Goal: Contribute content

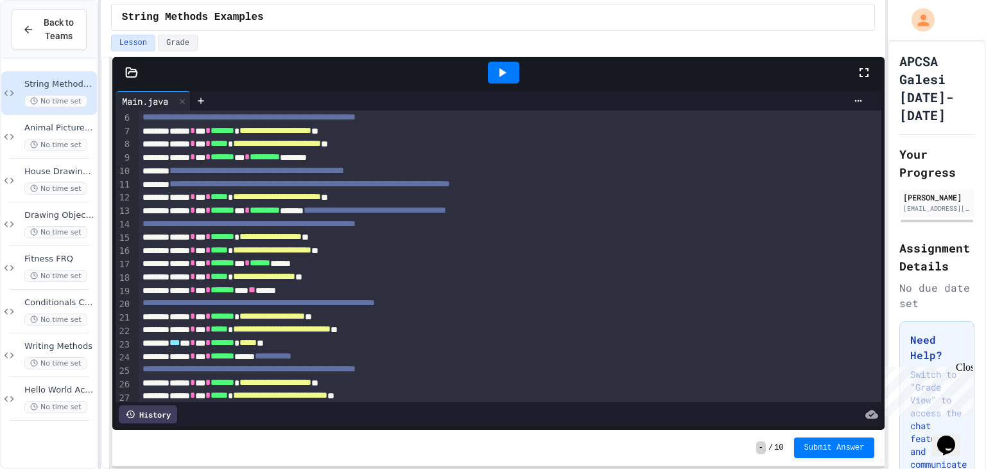
scroll to position [69, 0]
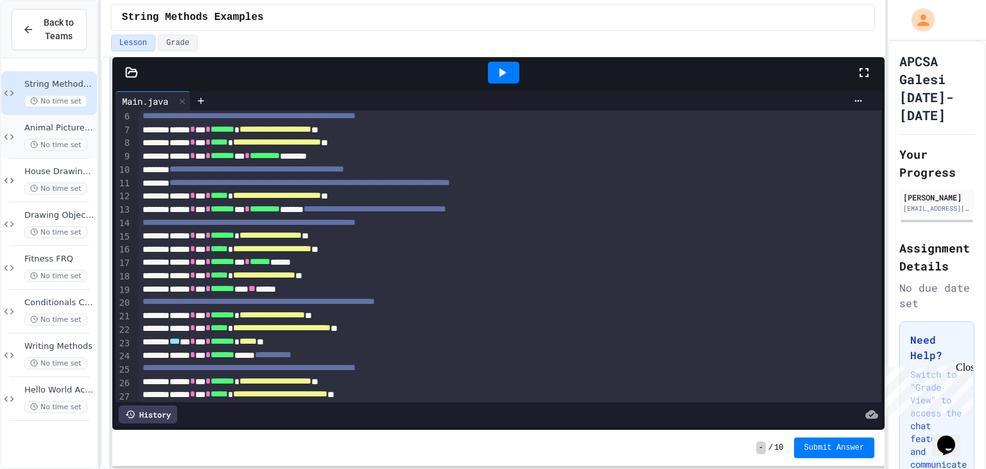
click at [71, 137] on div "Animal Picture Project No time set" at bounding box center [59, 137] width 70 height 28
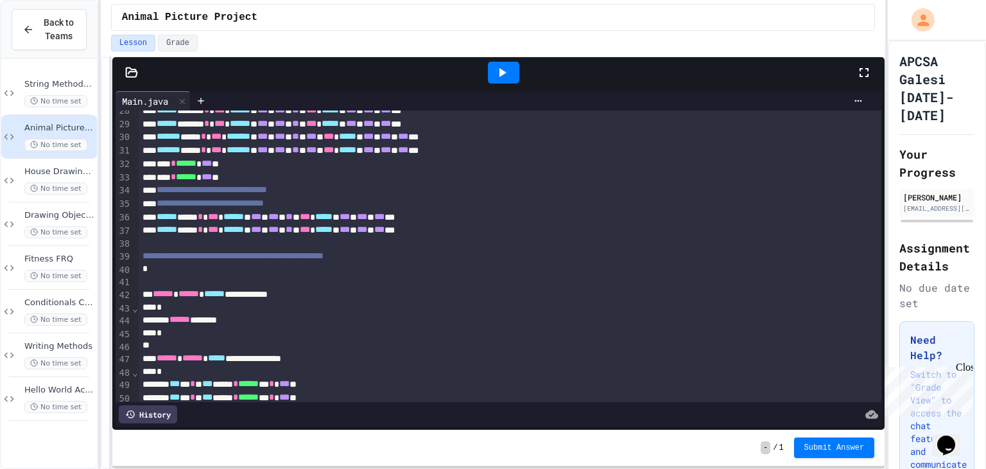
scroll to position [571, 0]
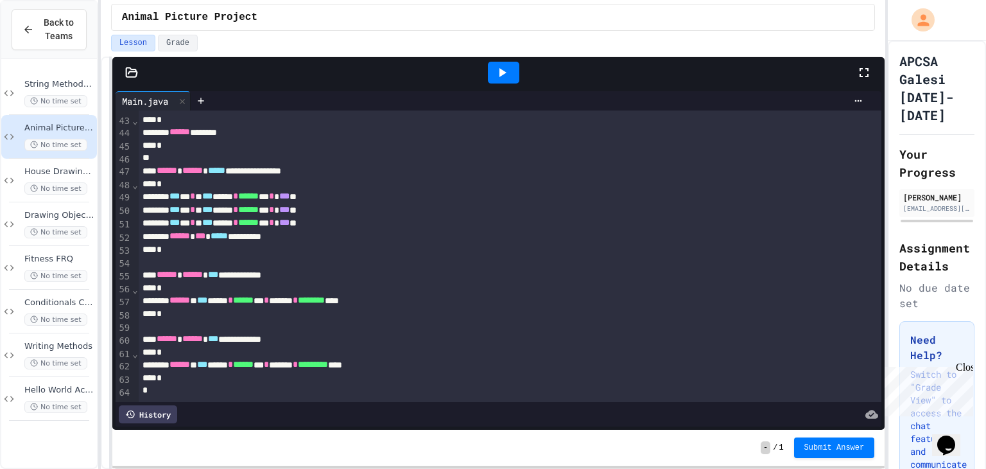
click at [507, 65] on icon at bounding box center [501, 72] width 15 height 15
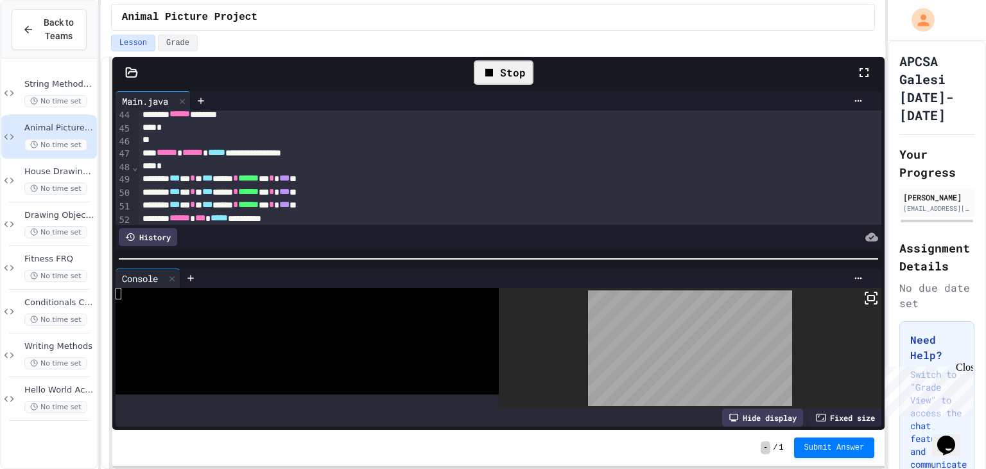
click at [865, 292] on icon at bounding box center [866, 293] width 3 height 3
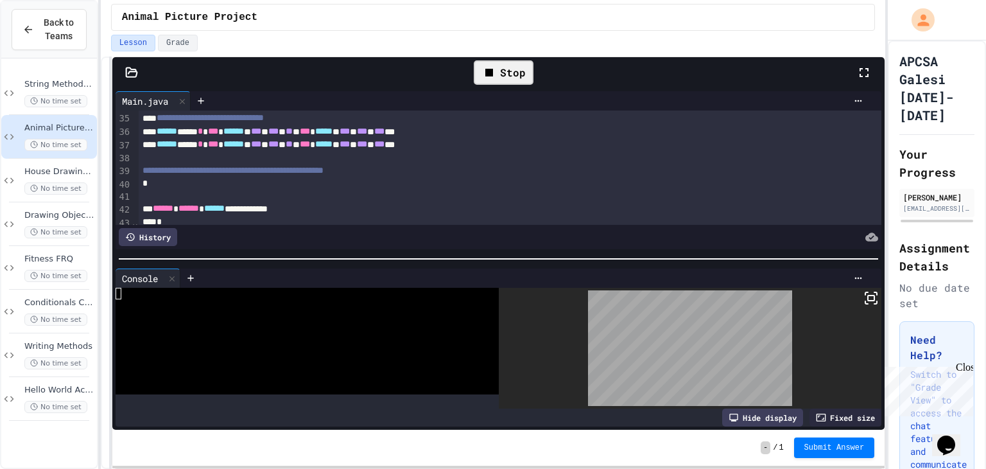
scroll to position [448, 0]
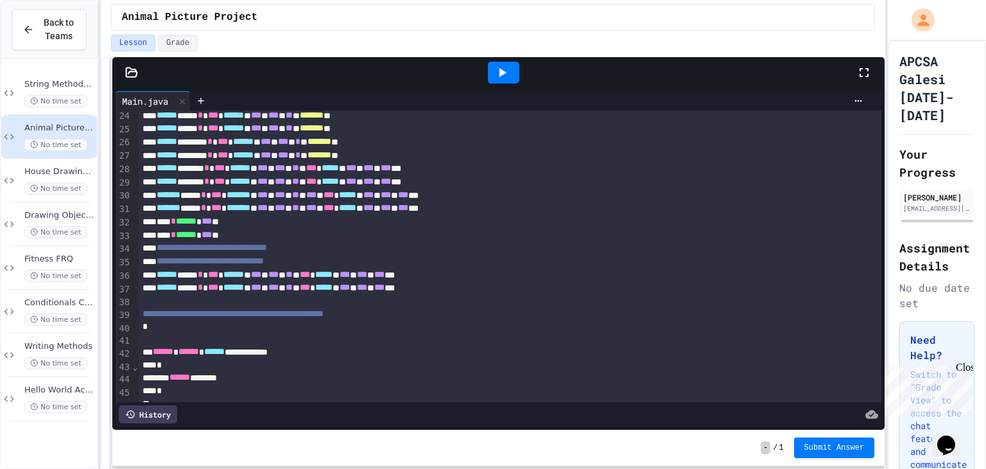
scroll to position [326, 0]
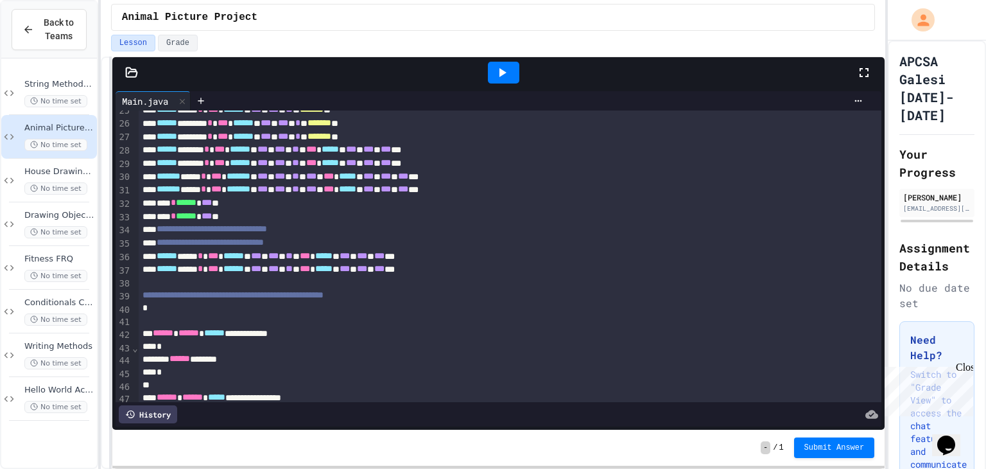
click at [510, 80] on div at bounding box center [503, 73] width 31 height 22
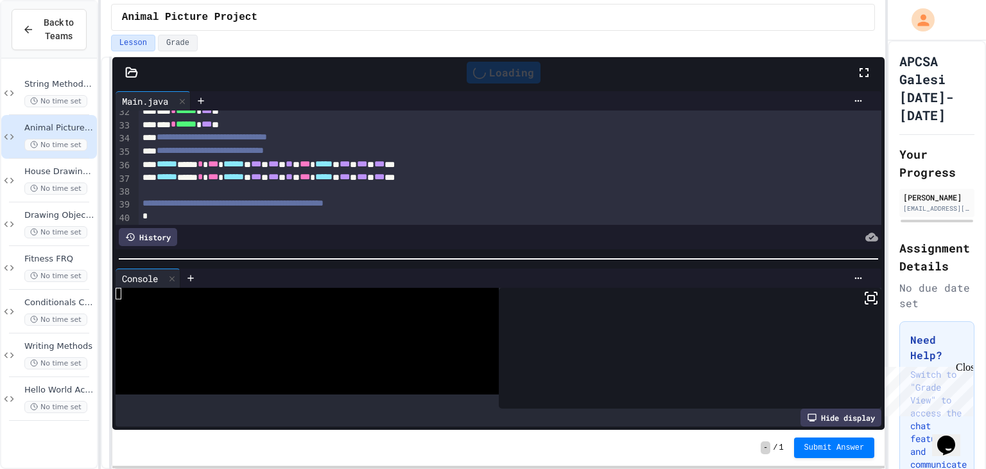
scroll to position [419, 0]
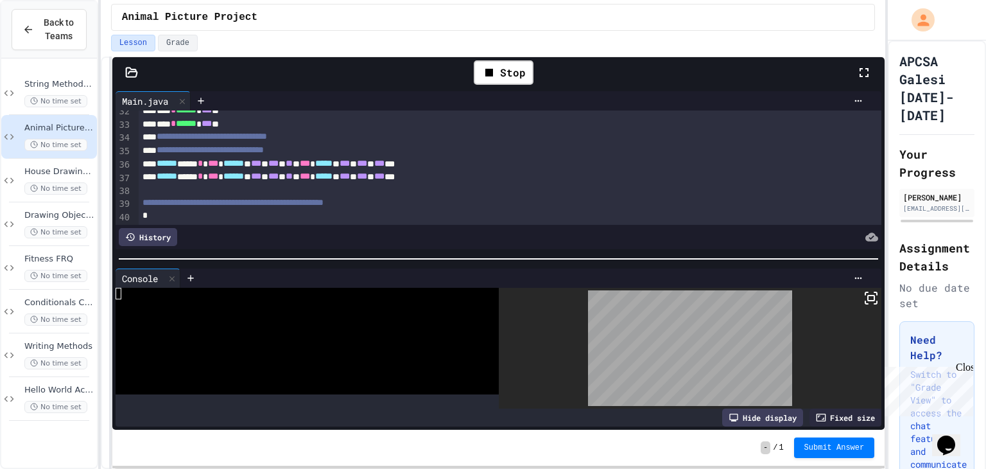
click at [863, 294] on icon at bounding box center [870, 297] width 15 height 15
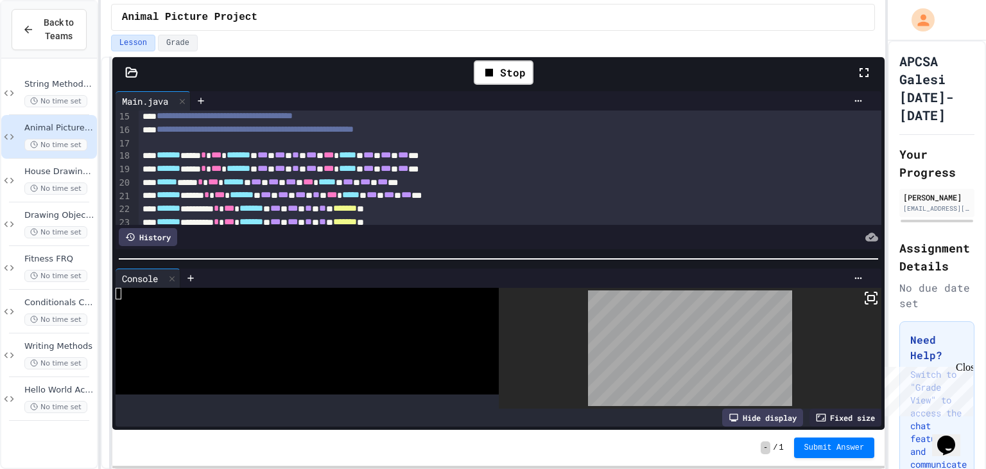
scroll to position [187, 0]
click at [162, 161] on div "******* **** * *** ******* * *** * *** * ** * *** * *** ***** * *** * *** * ***…" at bounding box center [496, 155] width 715 height 13
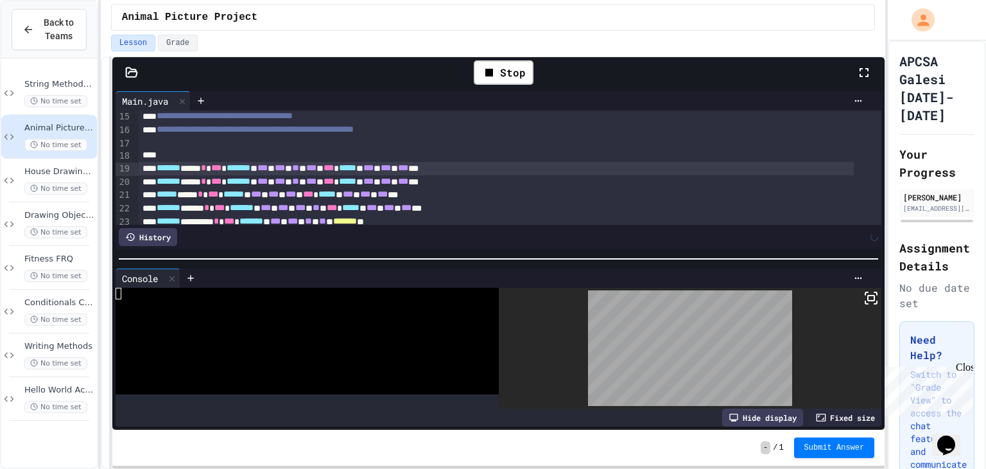
click at [185, 156] on div "To enrich screen reader interactions, please activate Accessibility in Grammarl…" at bounding box center [496, 155] width 715 height 13
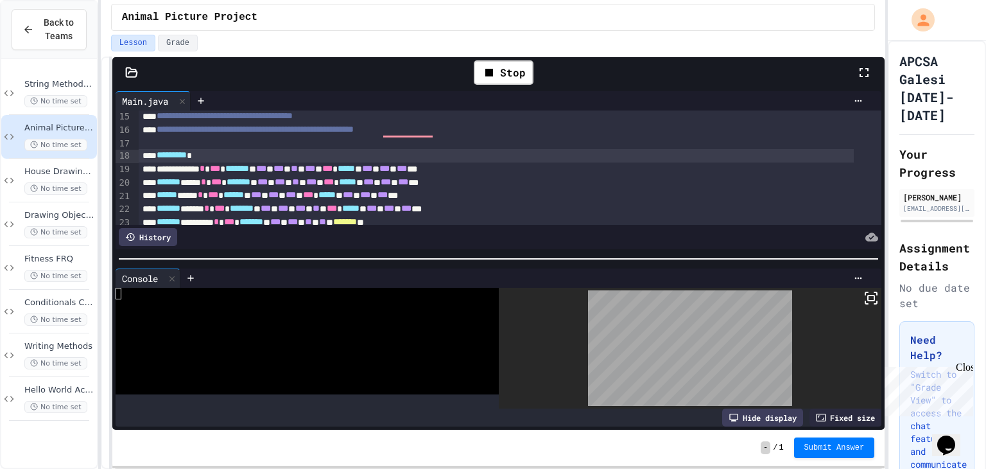
scroll to position [189, 0]
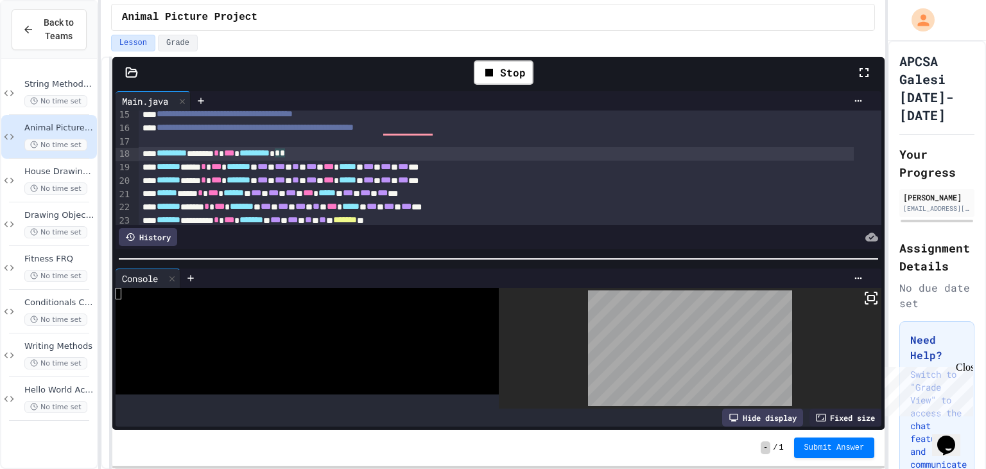
click at [167, 155] on span "*********" at bounding box center [172, 152] width 30 height 9
click at [160, 150] on span "*********" at bounding box center [172, 152] width 30 height 9
